Goal: Complete application form

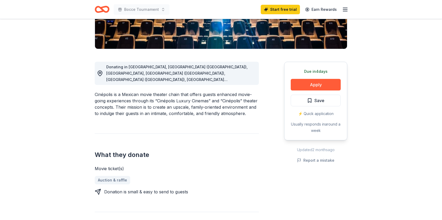
scroll to position [112, 0]
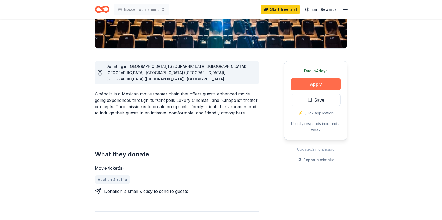
click at [311, 85] on button "Apply" at bounding box center [316, 84] width 50 height 12
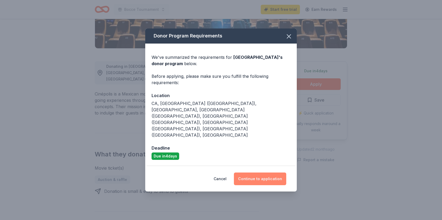
click at [249, 172] on button "Continue to application" at bounding box center [260, 178] width 52 height 13
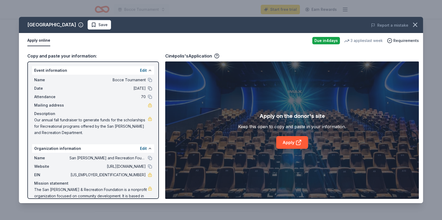
click at [149, 88] on button at bounding box center [150, 88] width 4 height 4
click at [142, 87] on span "[DATE]" at bounding box center [108, 88] width 76 height 6
click at [145, 70] on button "Edit" at bounding box center [143, 70] width 7 height 6
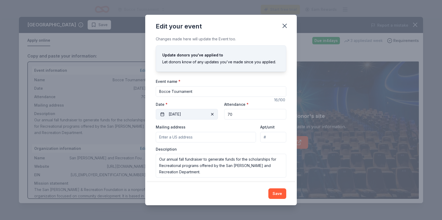
click at [195, 113] on button "[DATE]" at bounding box center [187, 114] width 62 height 11
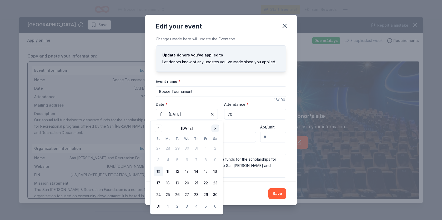
click at [215, 126] on button "Go to next month" at bounding box center [215, 128] width 7 height 7
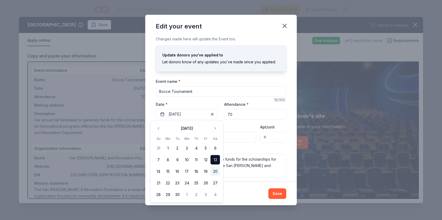
click at [216, 171] on button "20" at bounding box center [215, 170] width 9 height 9
click at [236, 132] on input "Mailing address" at bounding box center [206, 137] width 100 height 11
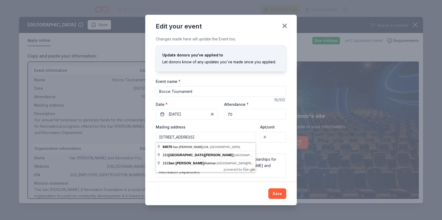
type input "[STREET_ADDRESS]"
click at [215, 184] on div "Save" at bounding box center [221, 193] width 152 height 23
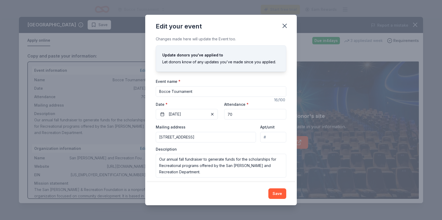
scroll to position [4, 0]
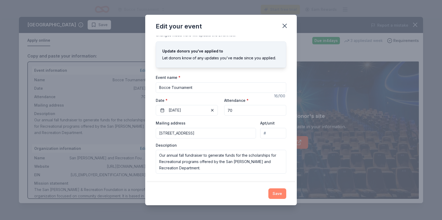
click at [275, 191] on button "Save" at bounding box center [278, 193] width 18 height 11
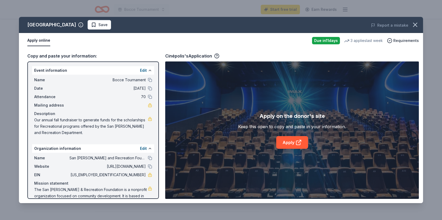
scroll to position [13, 0]
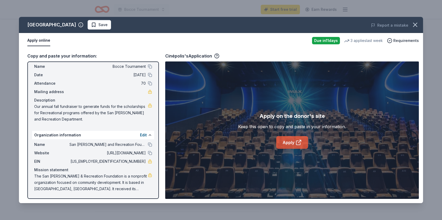
click at [294, 142] on link "Apply" at bounding box center [292, 142] width 32 height 13
